Goal: Communication & Community: Answer question/provide support

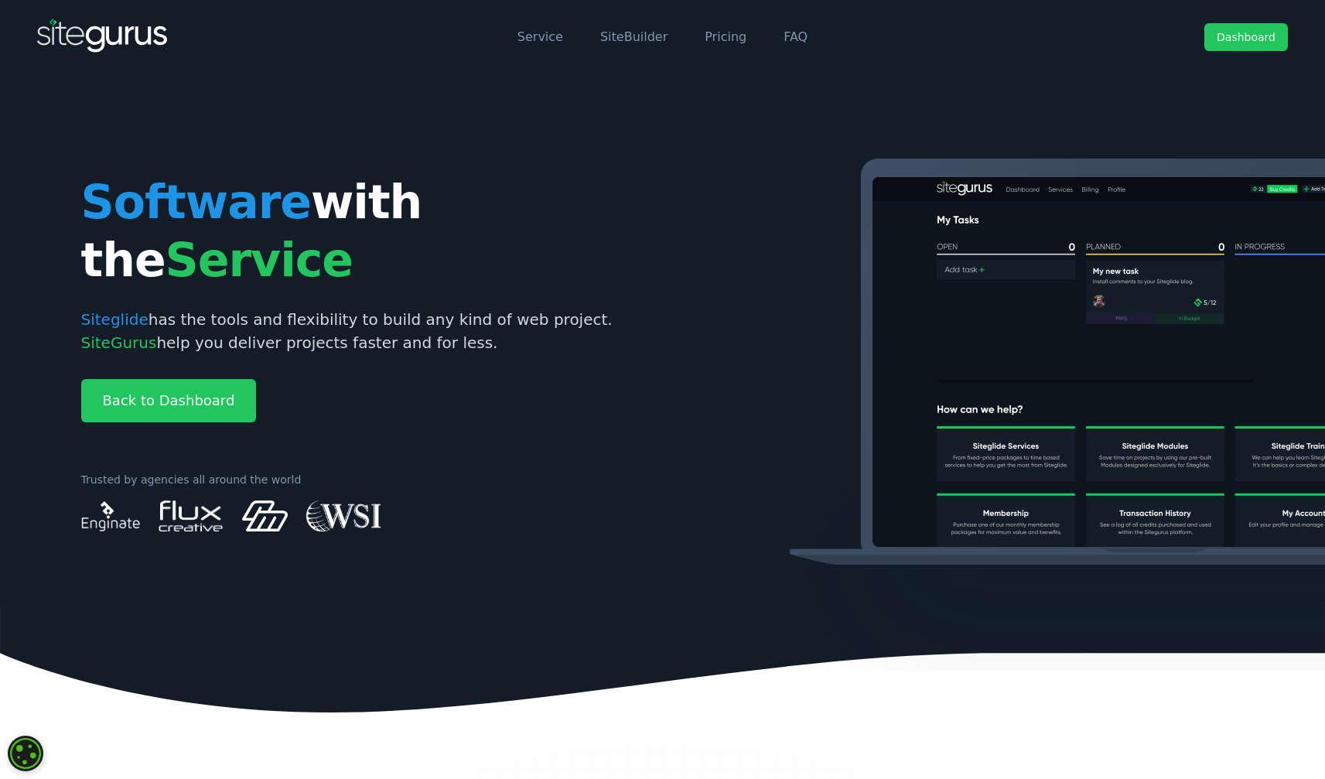
click at [1252, 36] on link "Dashboard" at bounding box center [1246, 37] width 84 height 28
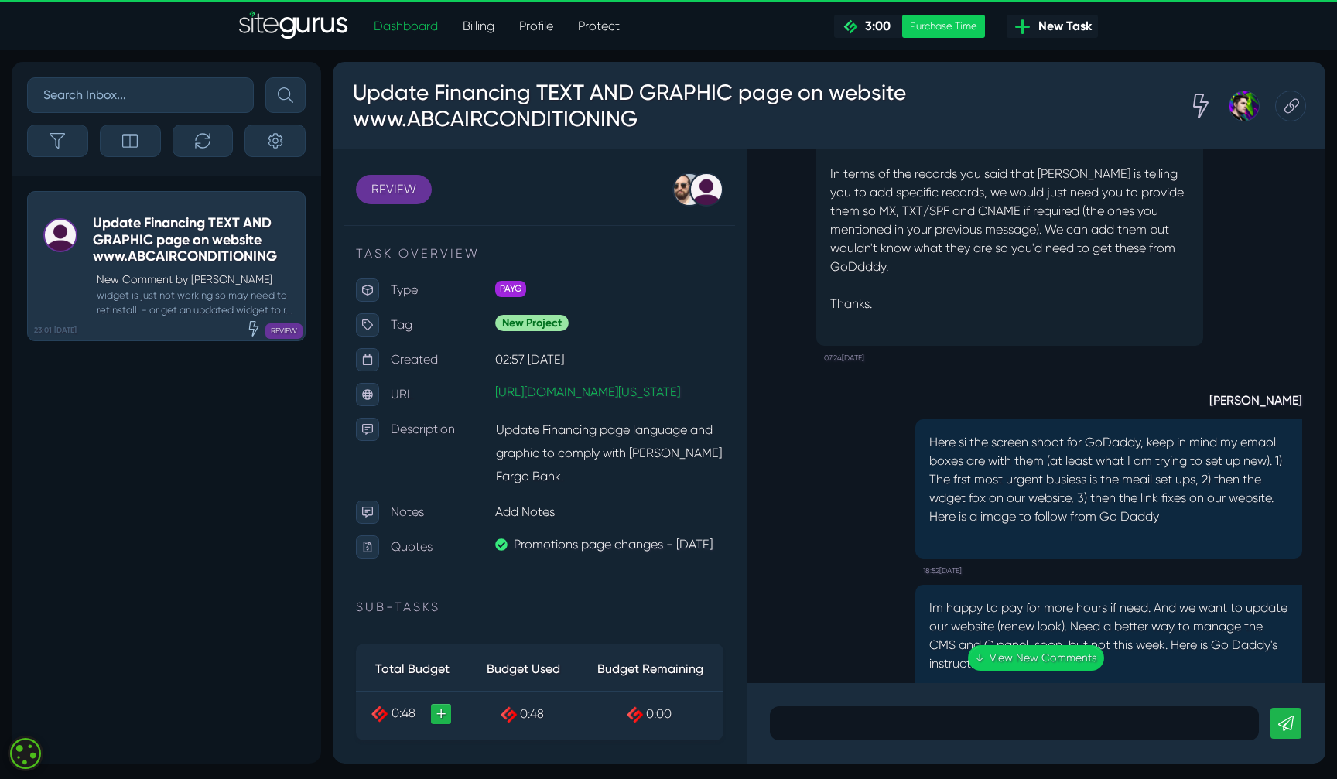
scroll to position [-4062, 0]
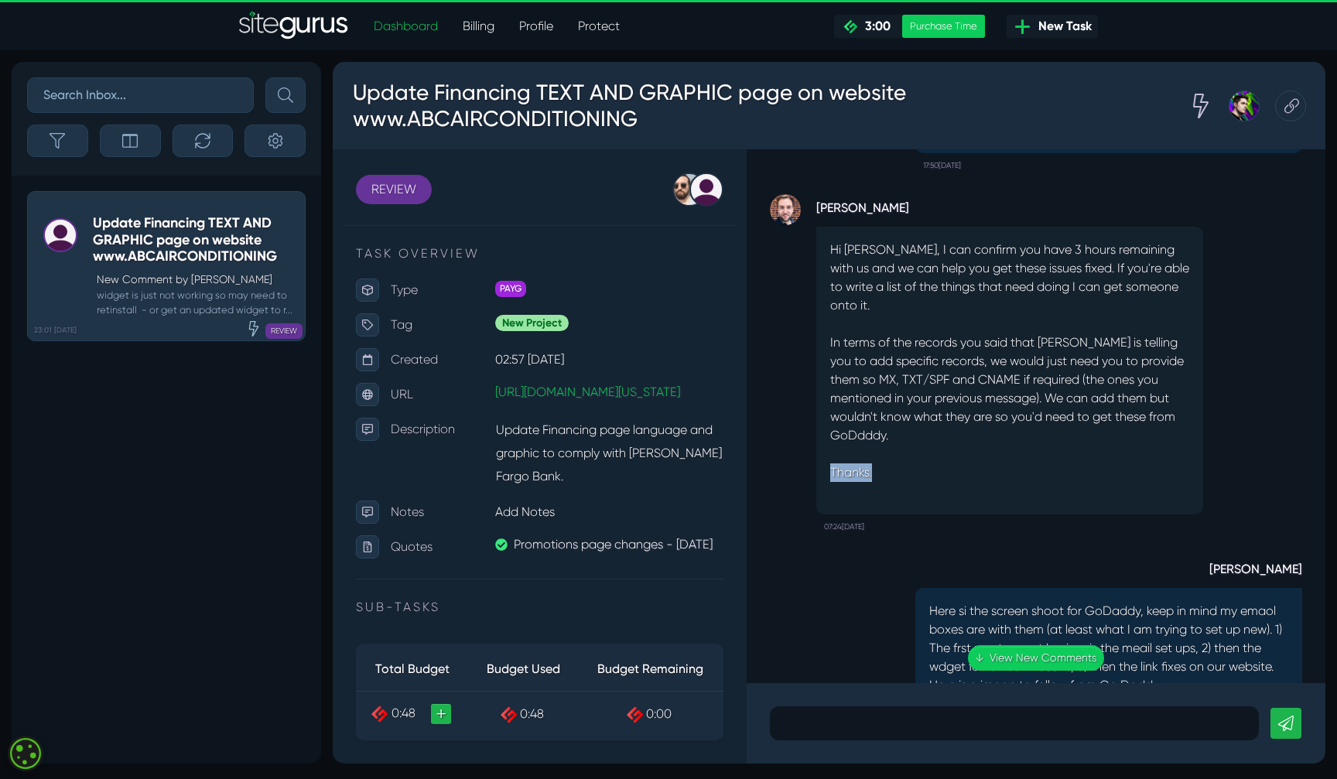
drag, startPoint x: 971, startPoint y: 469, endPoint x: 943, endPoint y: 483, distance: 31.8
click at [944, 483] on div "Hi [PERSON_NAME], I can confirm you have 3 hours remaining with us and we can h…" at bounding box center [1009, 371] width 387 height 288
click at [943, 482] on p "Thanks." at bounding box center [1009, 472] width 359 height 19
drag, startPoint x: 982, startPoint y: 497, endPoint x: 819, endPoint y: 276, distance: 274.9
click at [819, 276] on div "Hi [PERSON_NAME], I can confirm you have 3 hours remaining with us and we can h…" at bounding box center [1009, 371] width 387 height 288
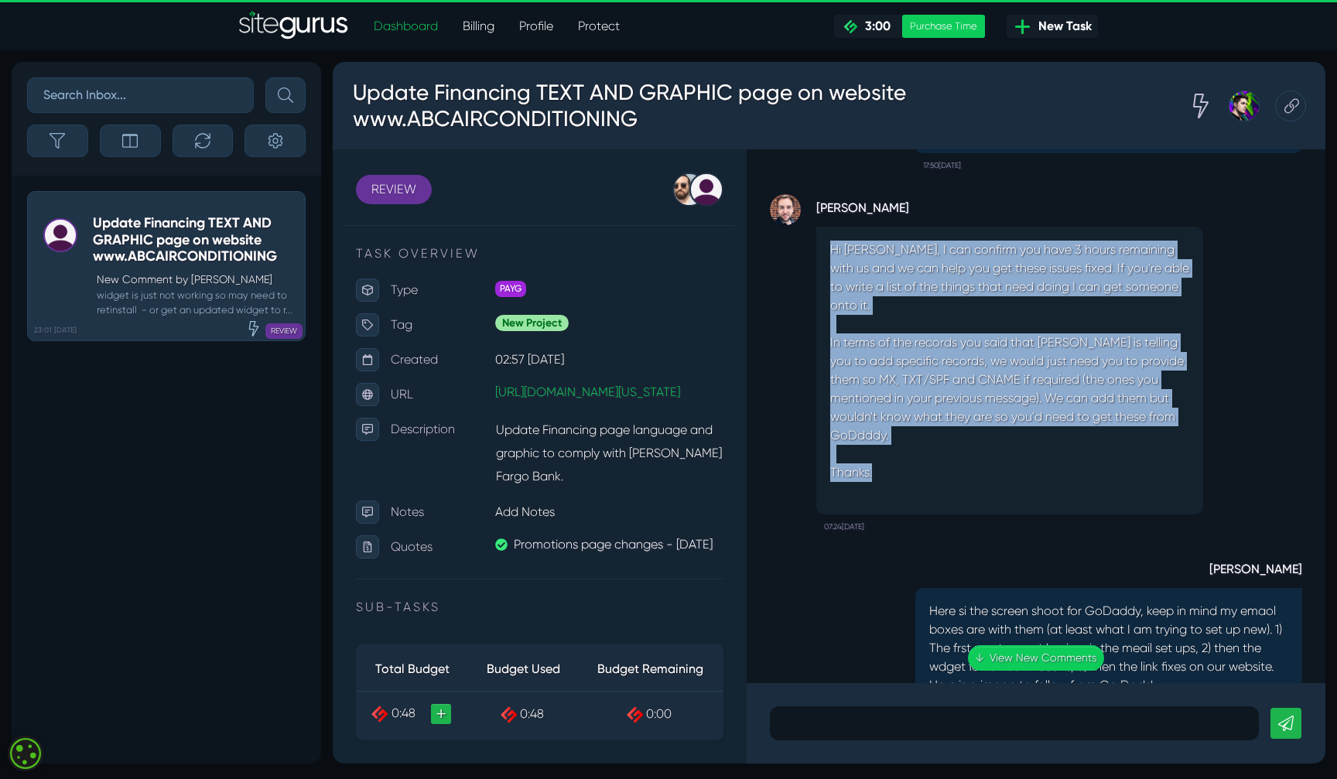
drag, startPoint x: 834, startPoint y: 278, endPoint x: 897, endPoint y: 491, distance: 222.7
click at [897, 492] on div "Hi [PERSON_NAME], I can confirm you have 3 hours remaining with us and we can h…" at bounding box center [1009, 371] width 387 height 288
copy div "Hi [PERSON_NAME], I can confirm you have 3 hours remaining with us and we can h…"
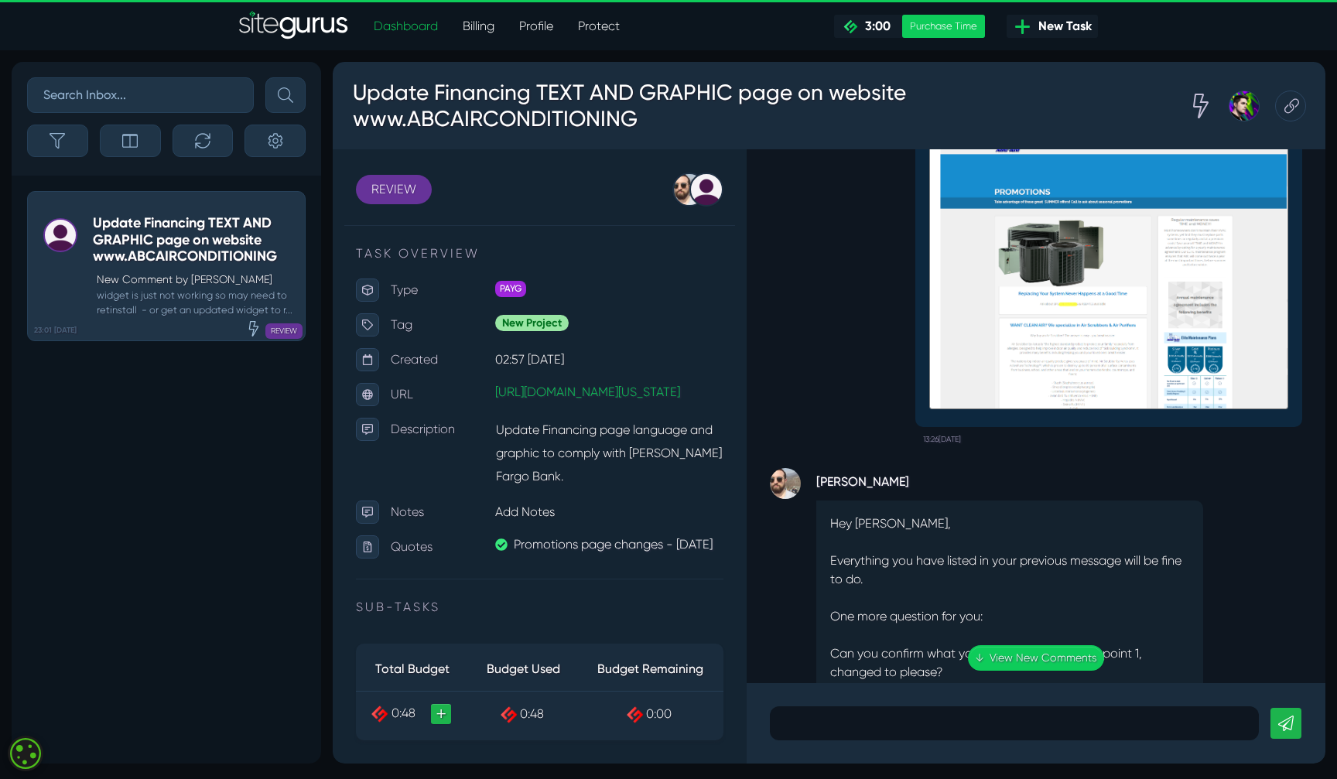
scroll to position [0, 0]
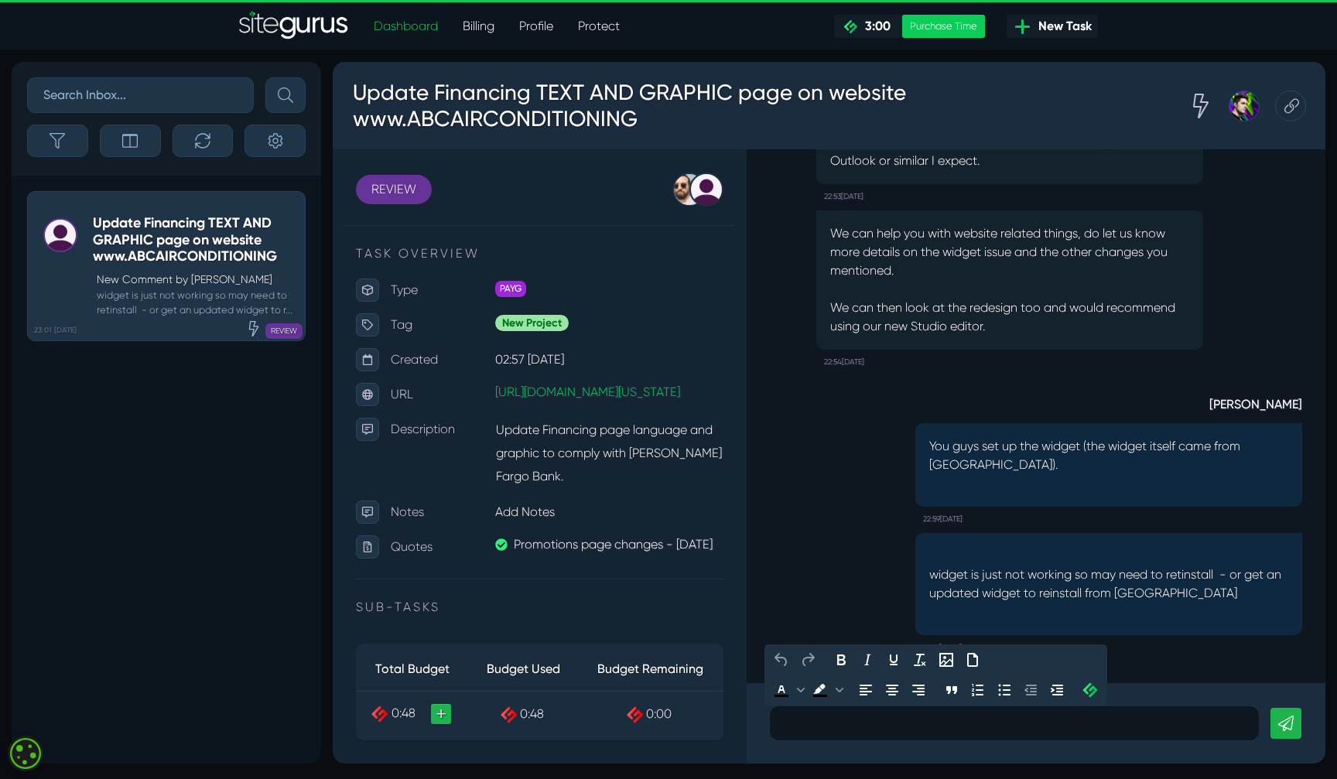
click at [1091, 735] on div at bounding box center [1014, 723] width 489 height 34
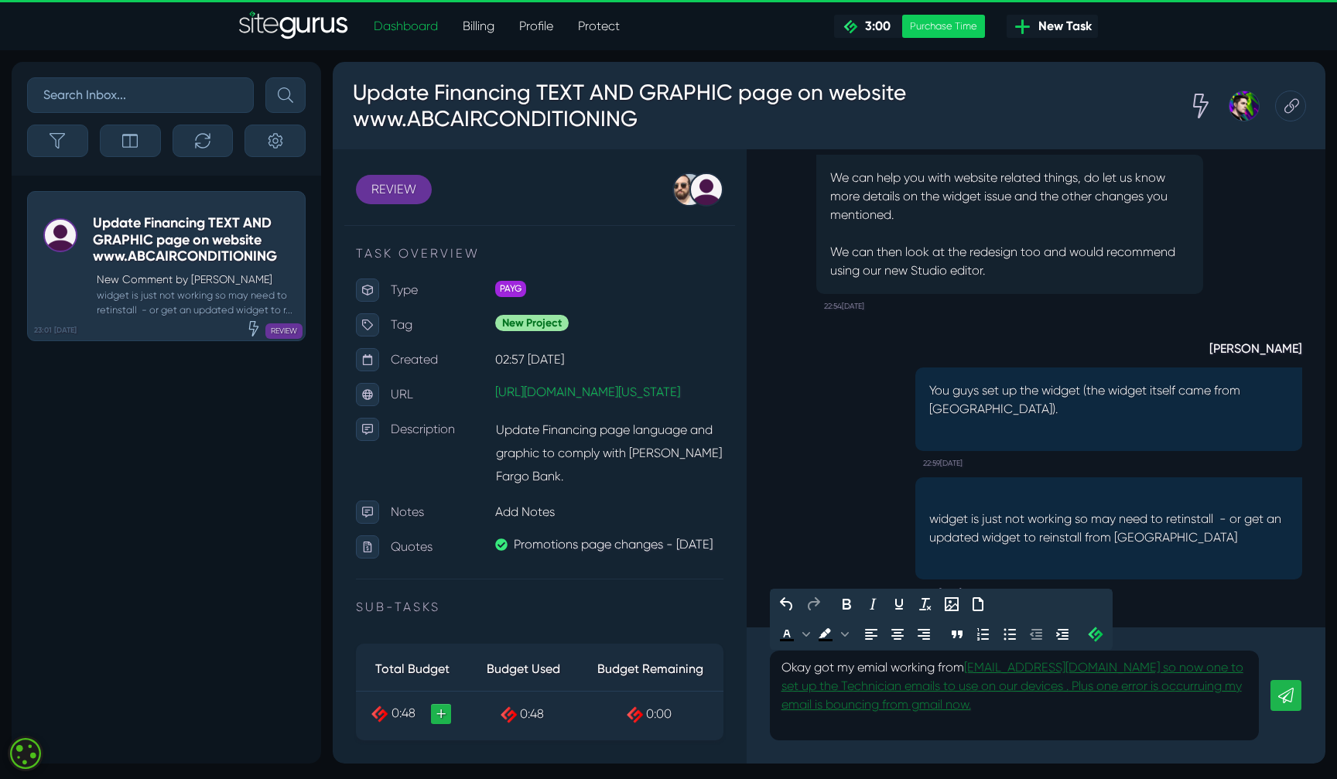
click at [1219, 688] on link "[EMAIL_ADDRESS][DOMAIN_NAME] so now one to set up the Technician emails to use …" at bounding box center [1012, 686] width 462 height 52
click at [1286, 698] on icon at bounding box center [1285, 695] width 15 height 15
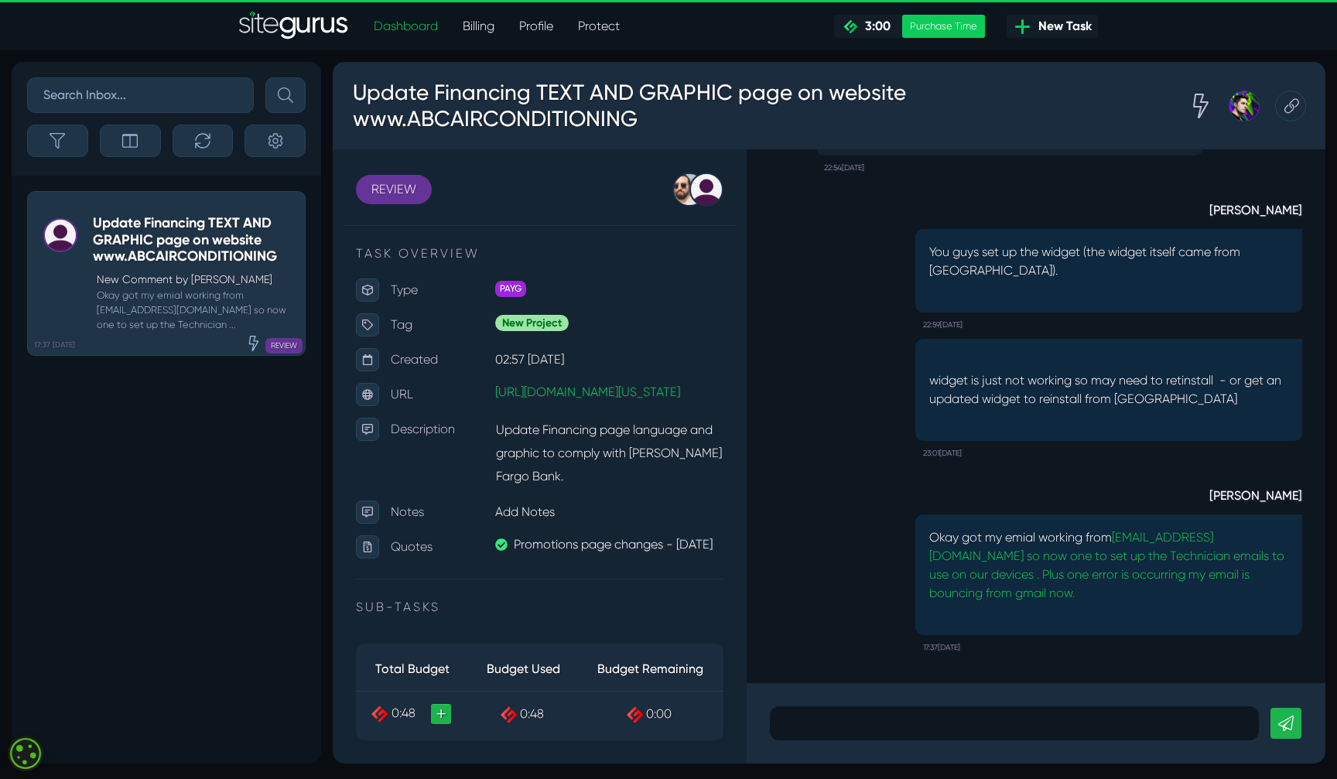
click at [846, 736] on div at bounding box center [1014, 723] width 489 height 34
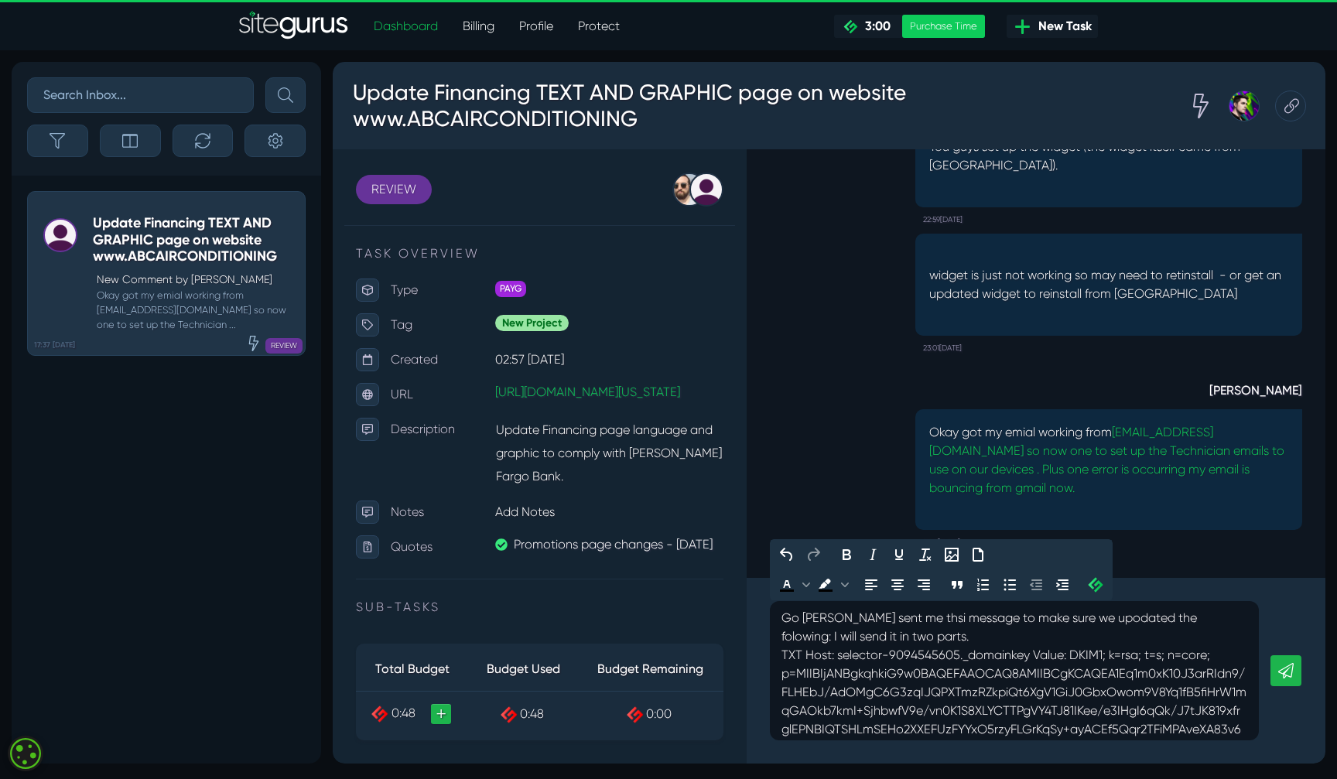
click at [1293, 671] on icon at bounding box center [1285, 670] width 15 height 15
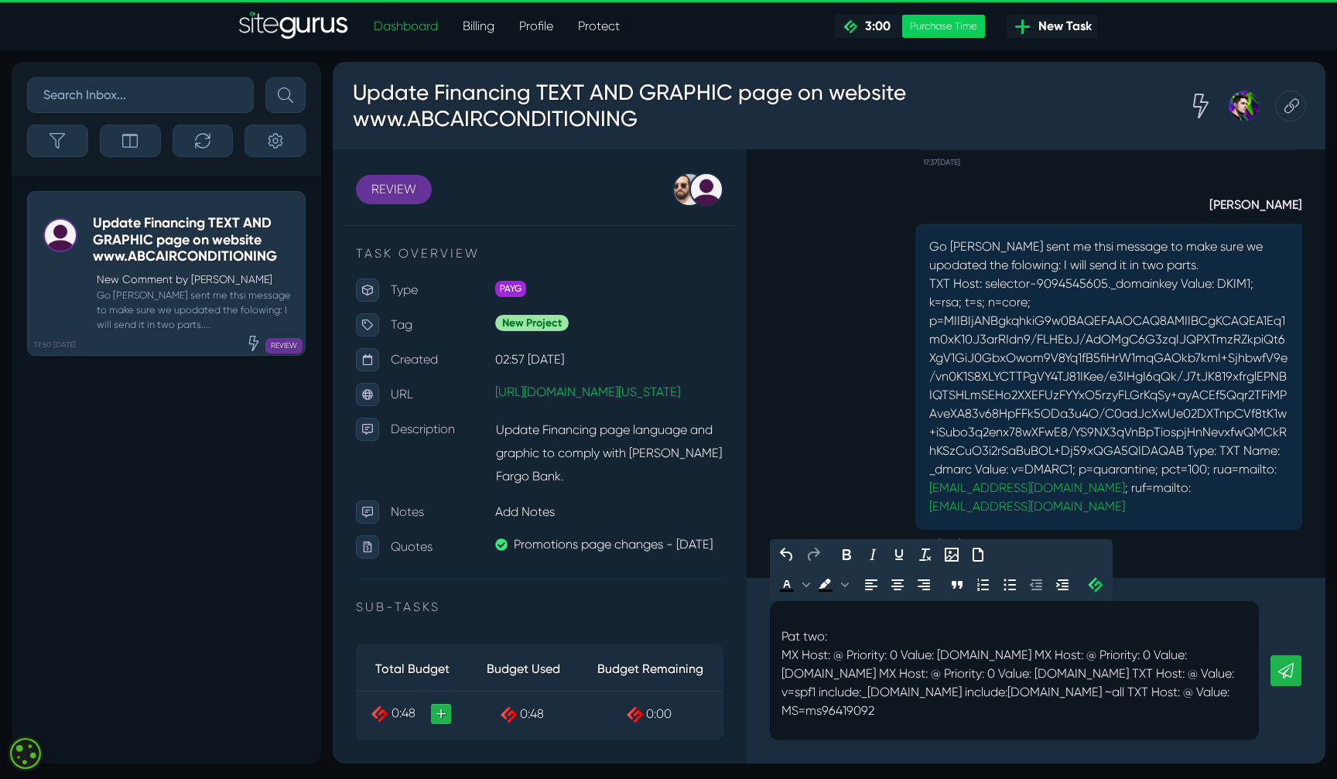
click at [813, 609] on p at bounding box center [1014, 618] width 466 height 19
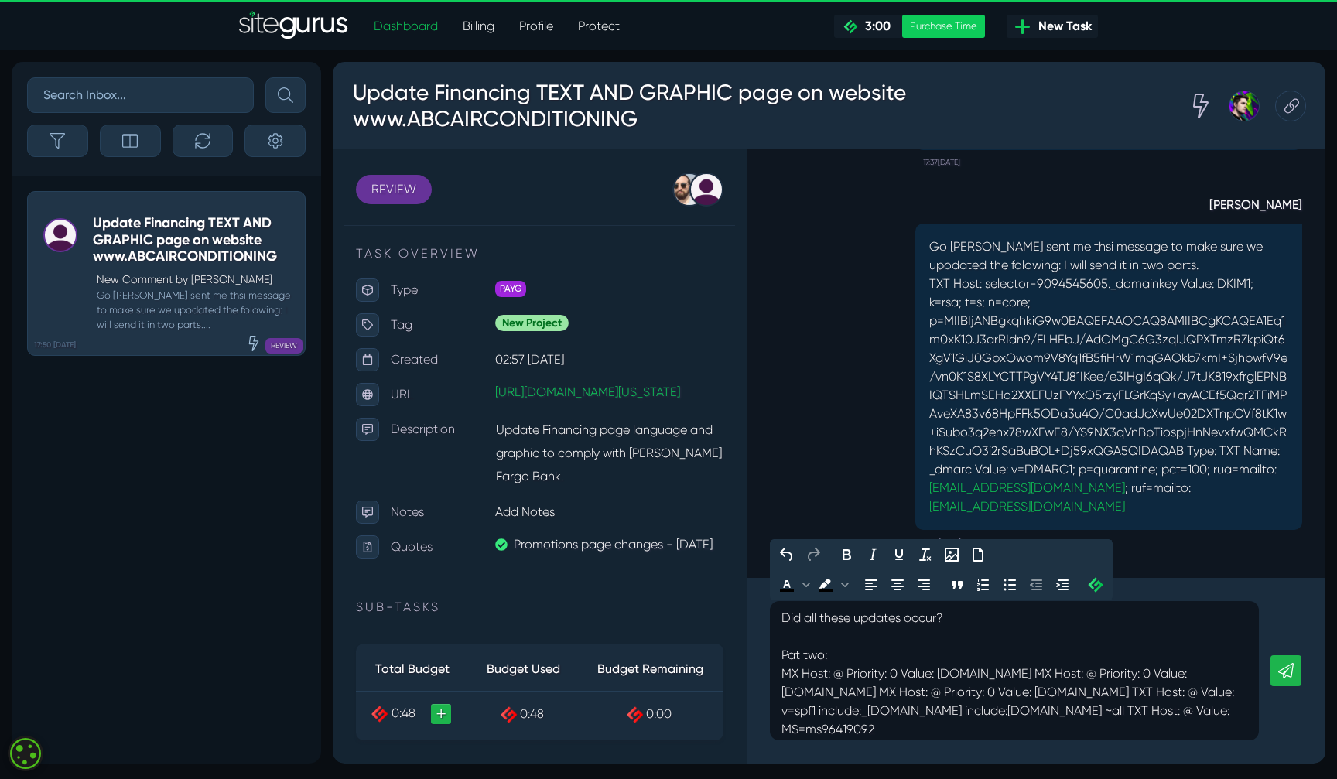
click at [843, 657] on p "Pat two:" at bounding box center [1014, 655] width 466 height 19
click at [1277, 663] on link at bounding box center [1285, 670] width 31 height 31
